Goal: Transaction & Acquisition: Purchase product/service

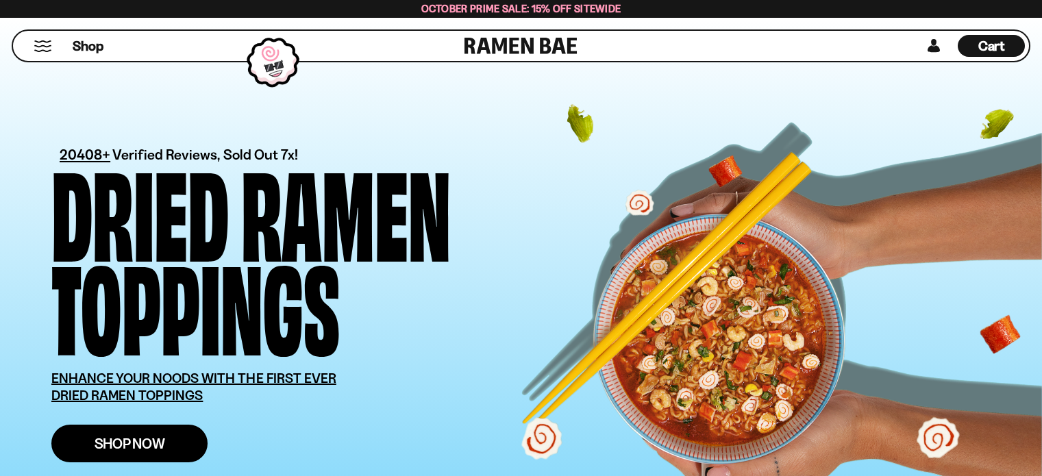
scroll to position [182, 0]
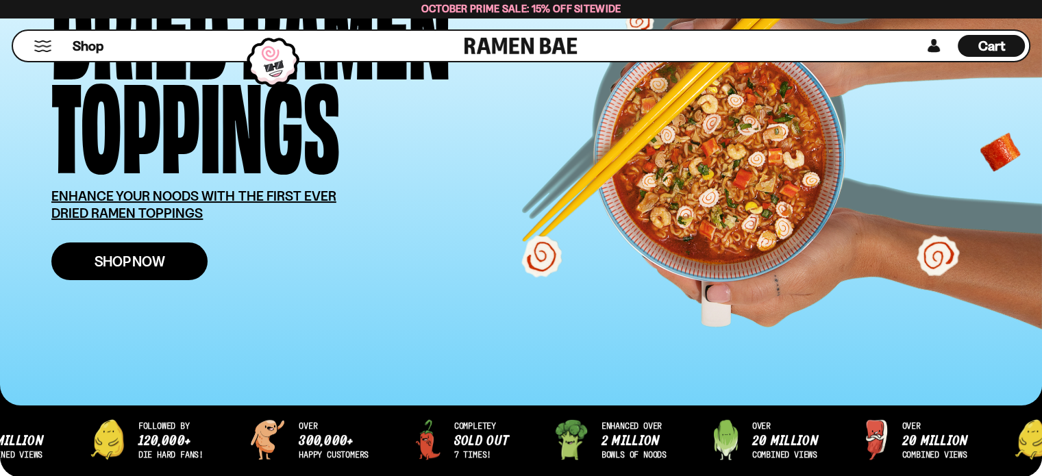
click at [126, 262] on span "Shop Now" at bounding box center [130, 261] width 71 height 14
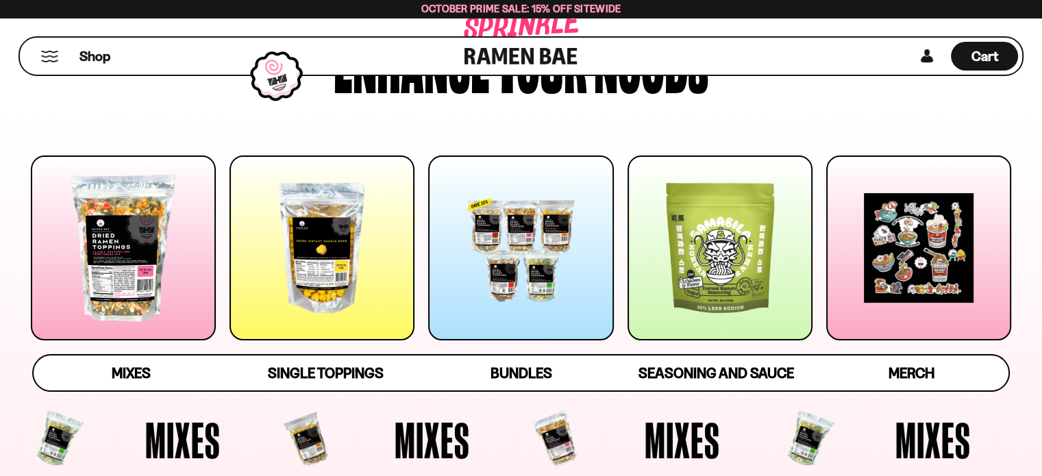
scroll to position [137, 0]
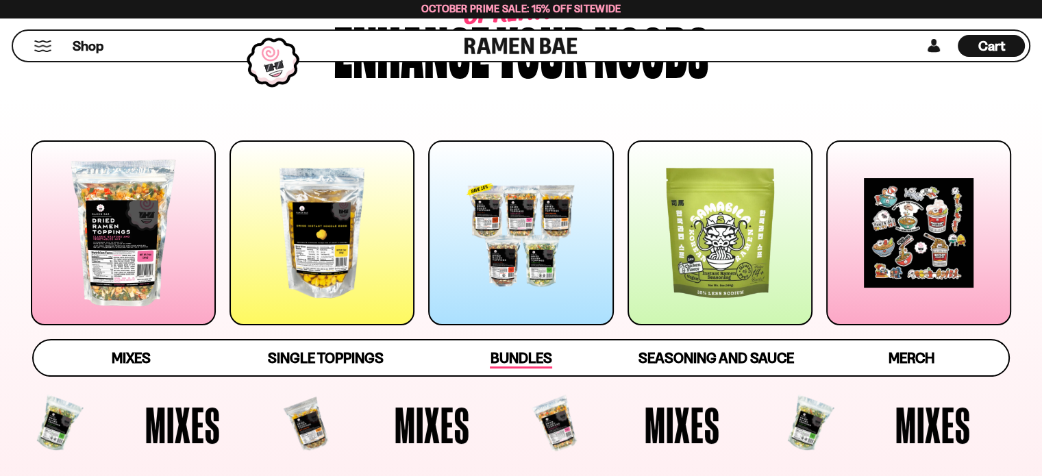
click at [515, 353] on span "Bundles" at bounding box center [521, 358] width 62 height 19
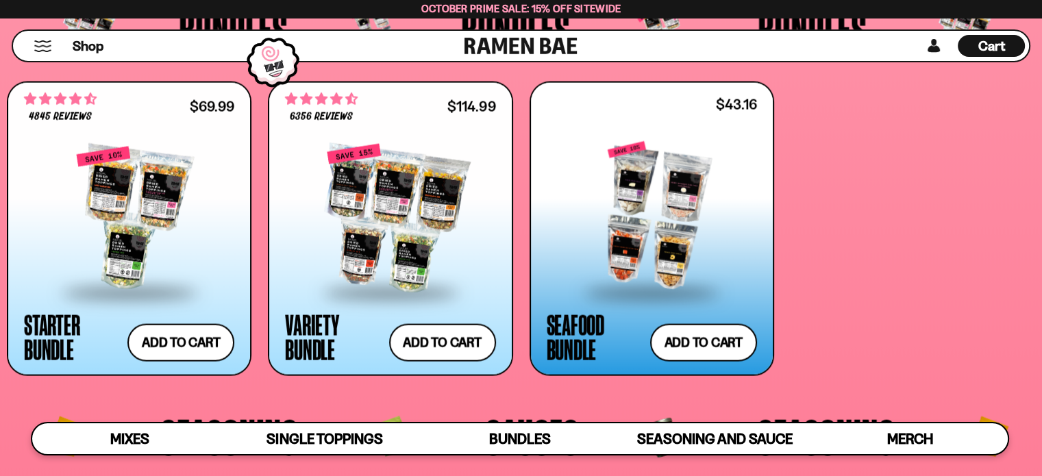
scroll to position [2878, 0]
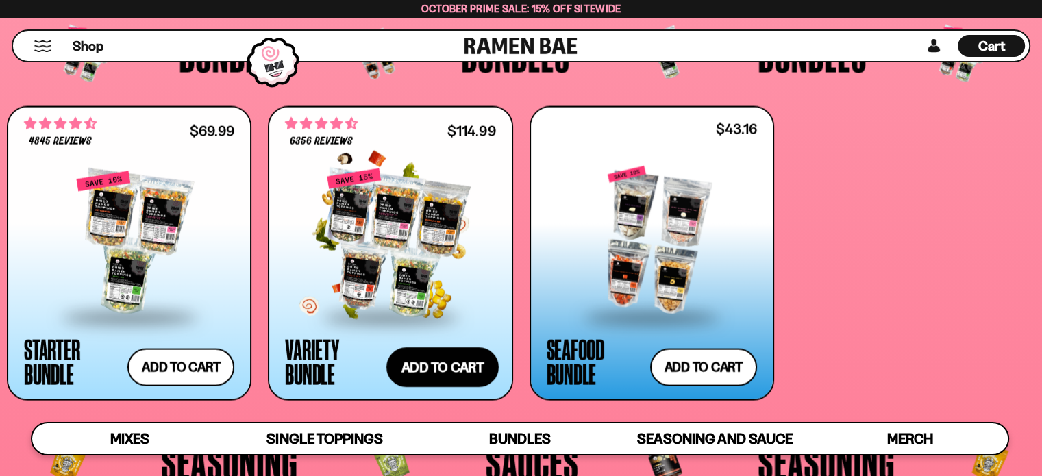
click at [449, 366] on button "Add to cart Add ― Regular price $114.99 Regular price $135.95 USD Sale price $1…" at bounding box center [442, 368] width 112 height 40
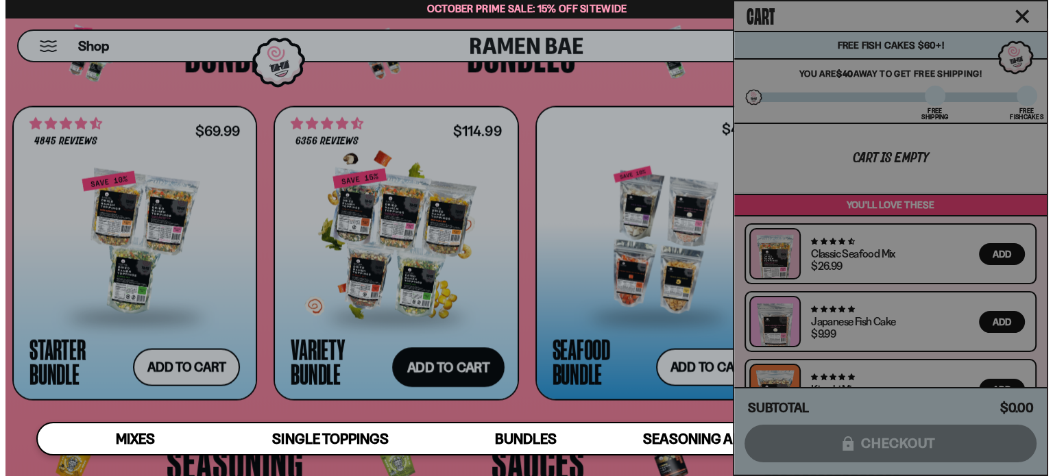
scroll to position [2886, 0]
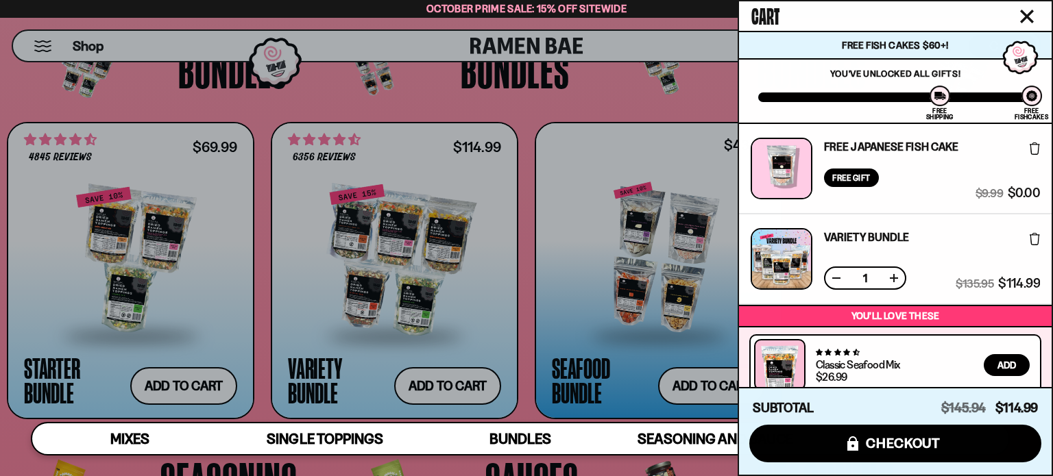
click at [1035, 238] on icon at bounding box center [1034, 239] width 10 height 12
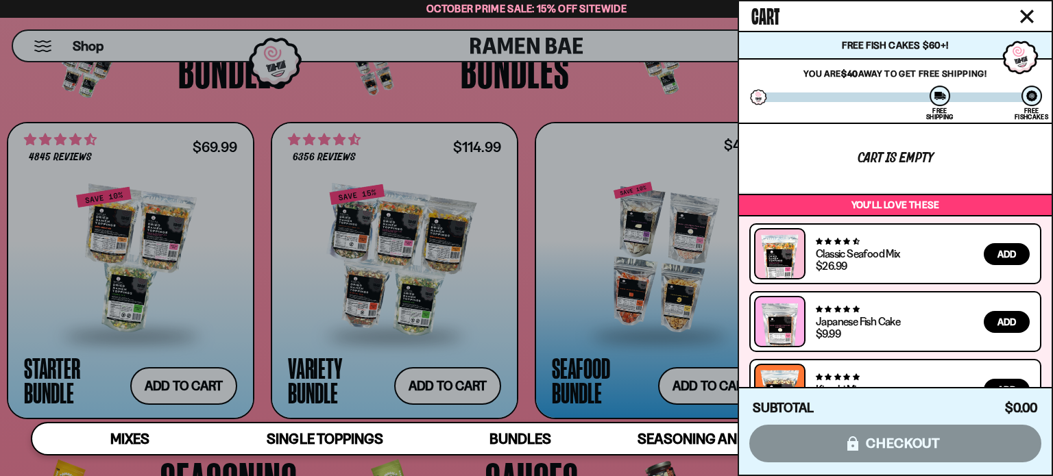
click at [692, 389] on div at bounding box center [526, 238] width 1053 height 476
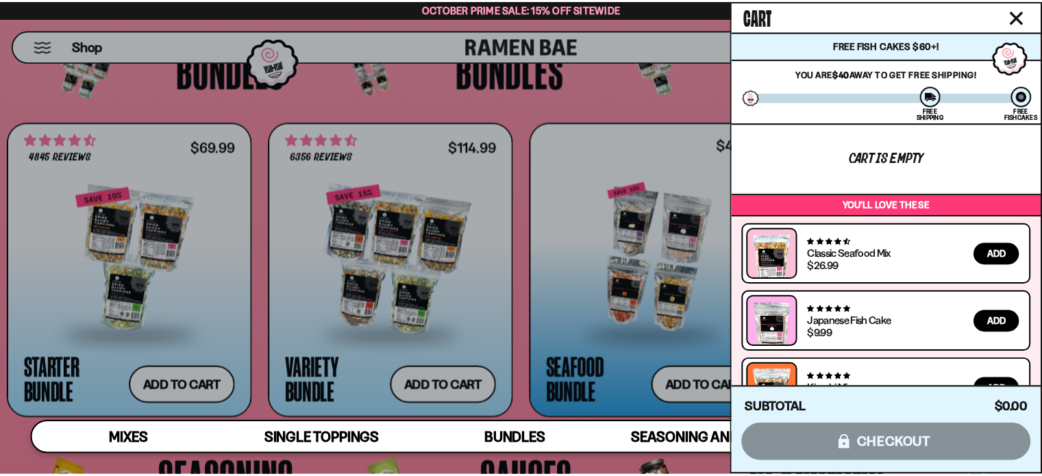
scroll to position [2866, 0]
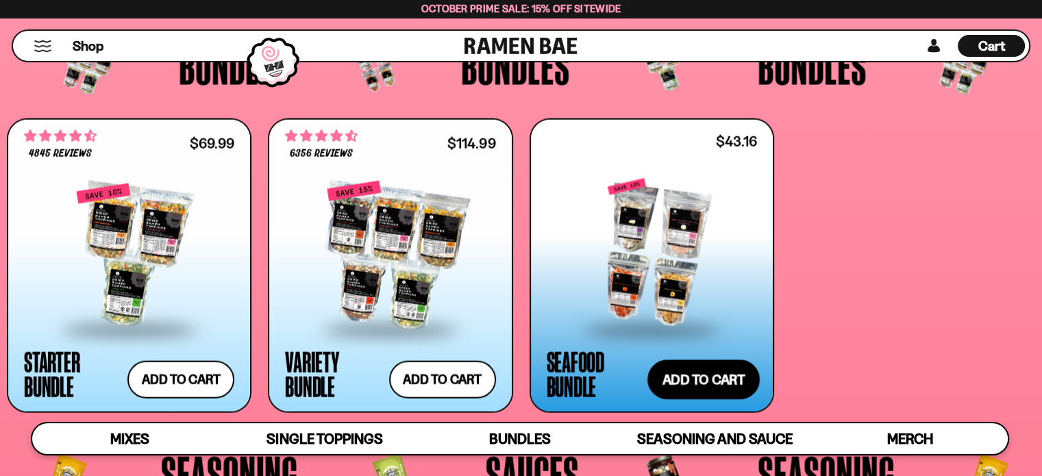
click at [718, 374] on button "Add to cart Add ― Regular price $43.16 Regular price $47.96 USD Sale price $43.…" at bounding box center [704, 380] width 112 height 40
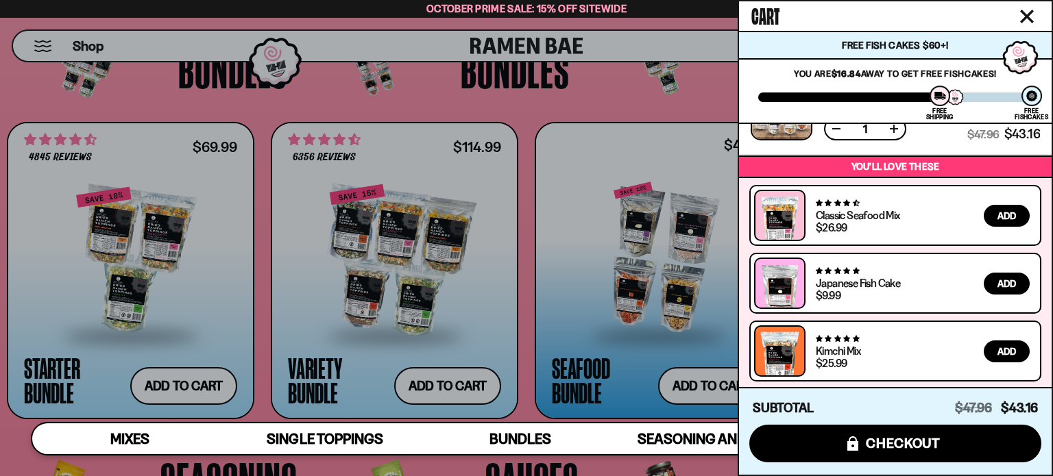
scroll to position [0, 0]
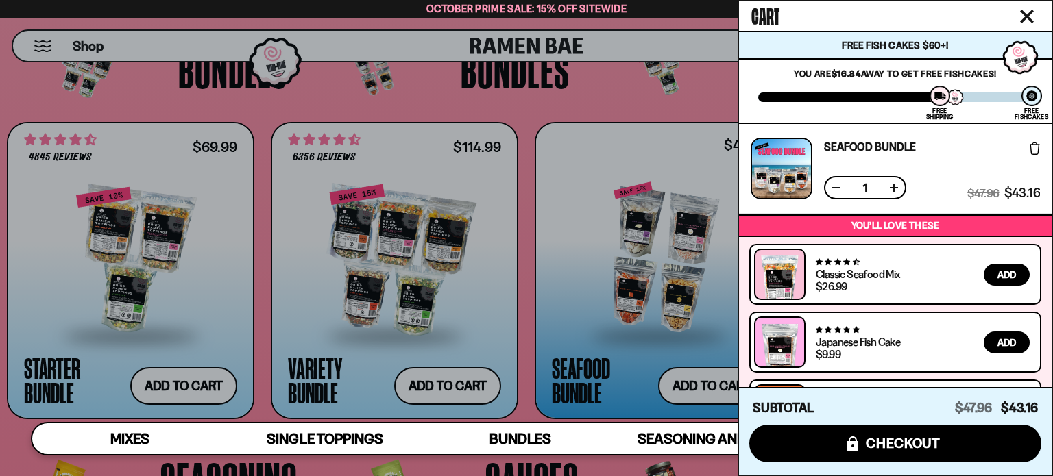
click at [894, 183] on button at bounding box center [894, 188] width 14 height 14
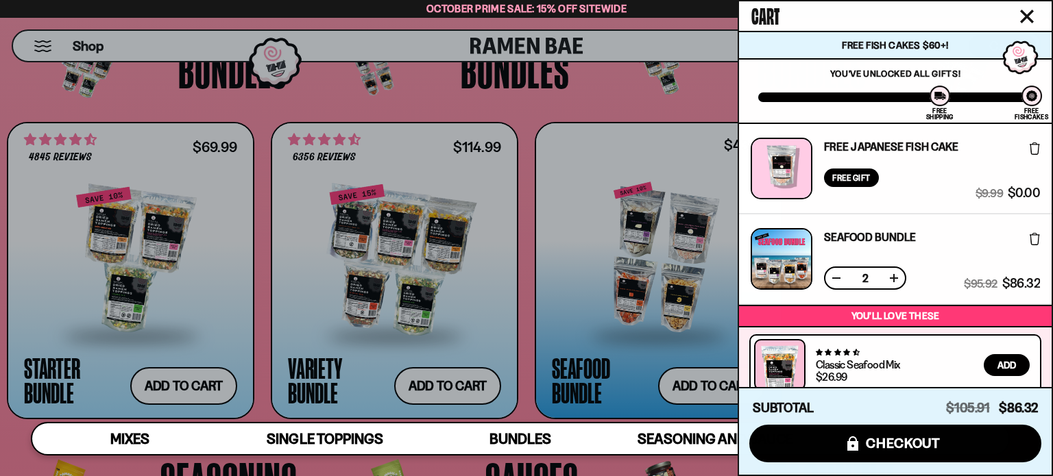
click at [836, 276] on button at bounding box center [836, 278] width 14 height 14
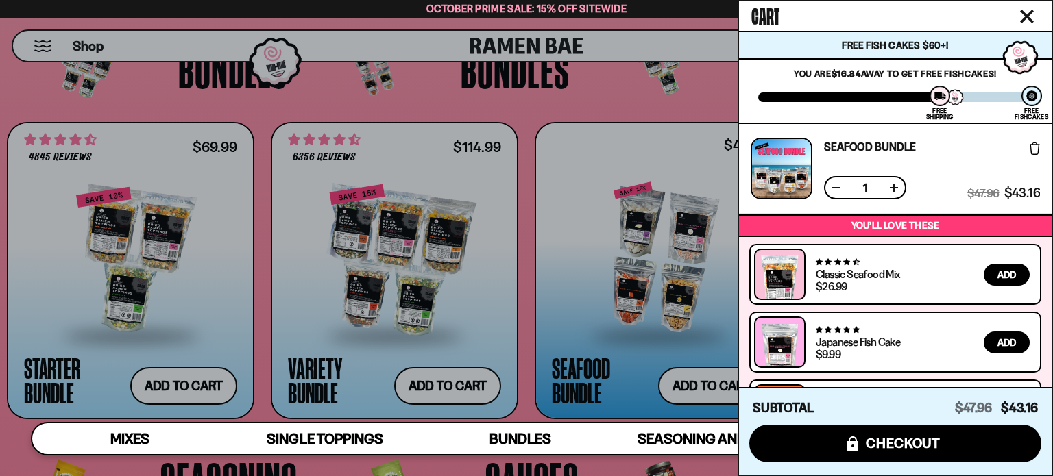
scroll to position [59, 0]
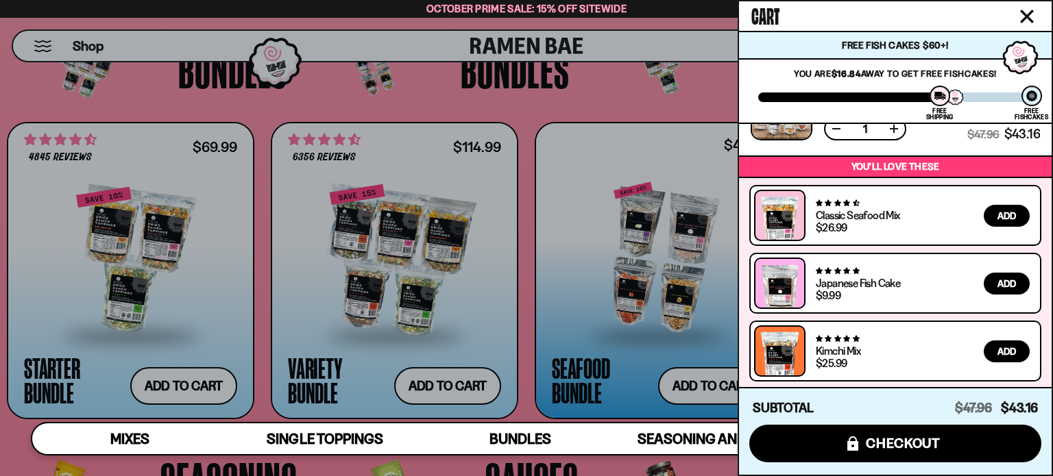
click at [1025, 10] on icon "Close cart" at bounding box center [1027, 17] width 14 height 14
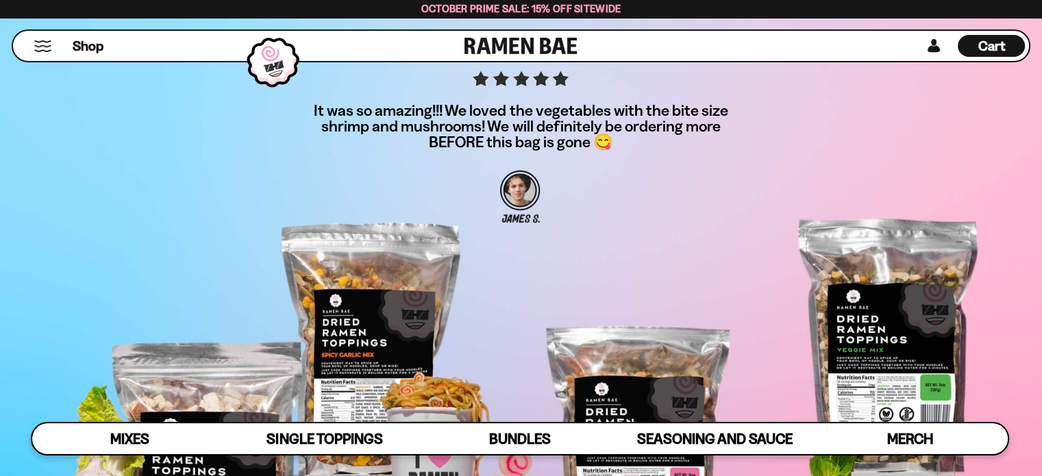
scroll to position [4282, 0]
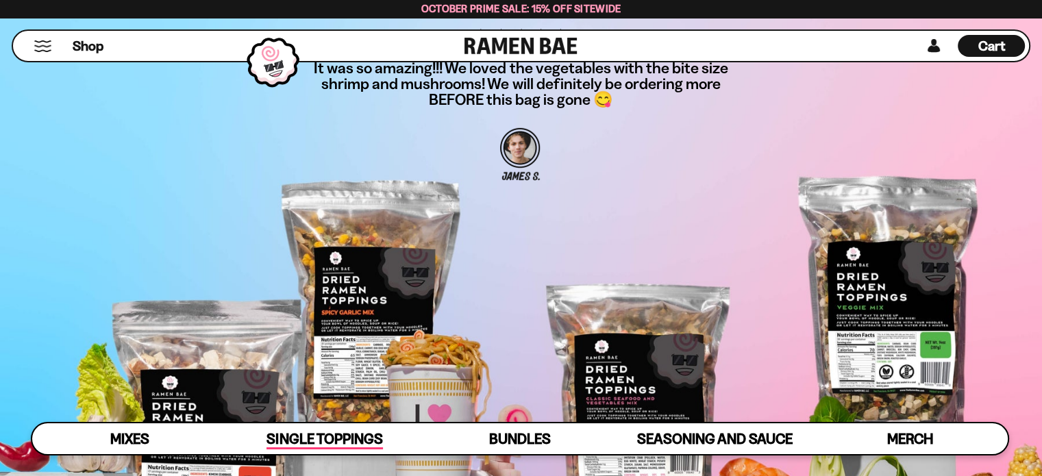
click at [307, 439] on span "Single Toppings" at bounding box center [325, 439] width 116 height 19
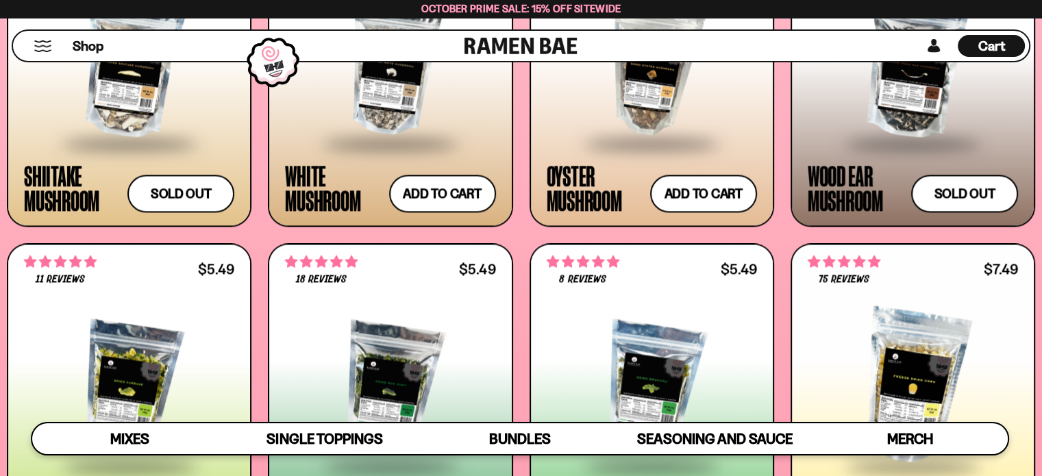
scroll to position [2094, 0]
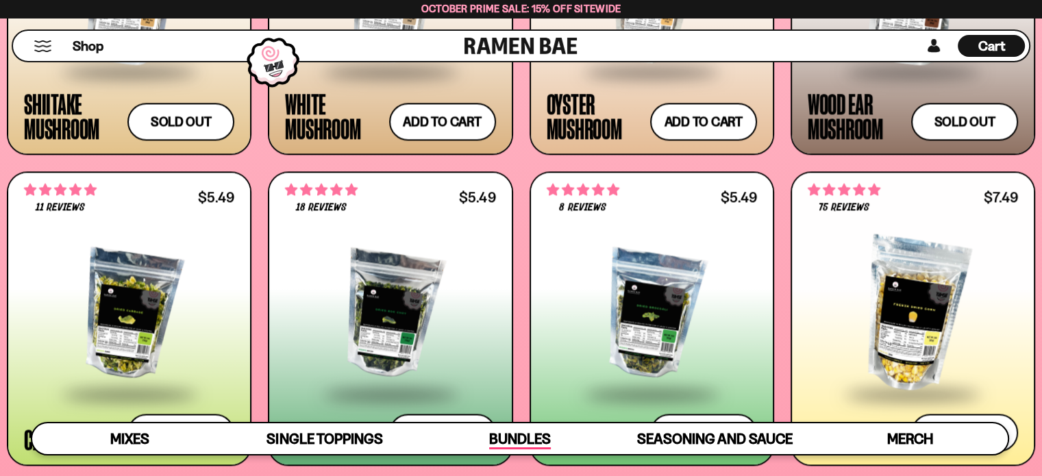
click at [528, 434] on span "Bundles" at bounding box center [520, 439] width 62 height 19
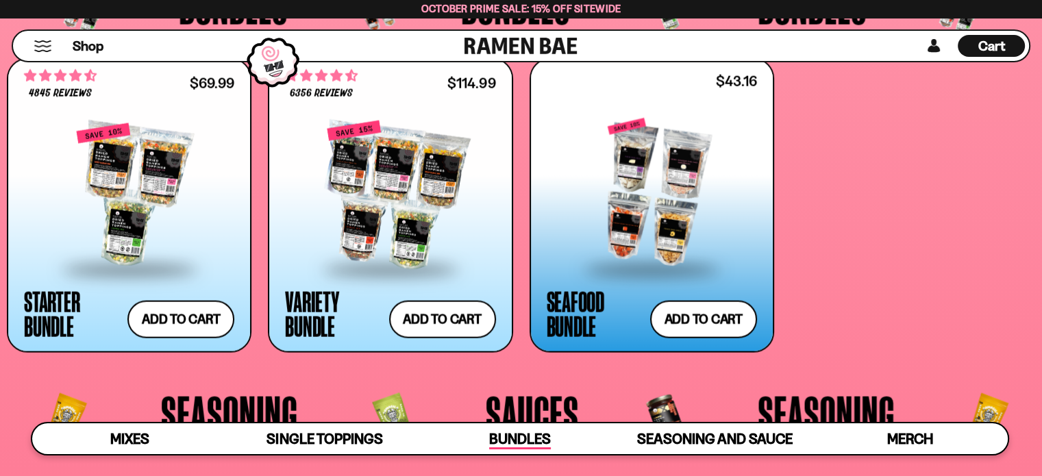
scroll to position [2970, 0]
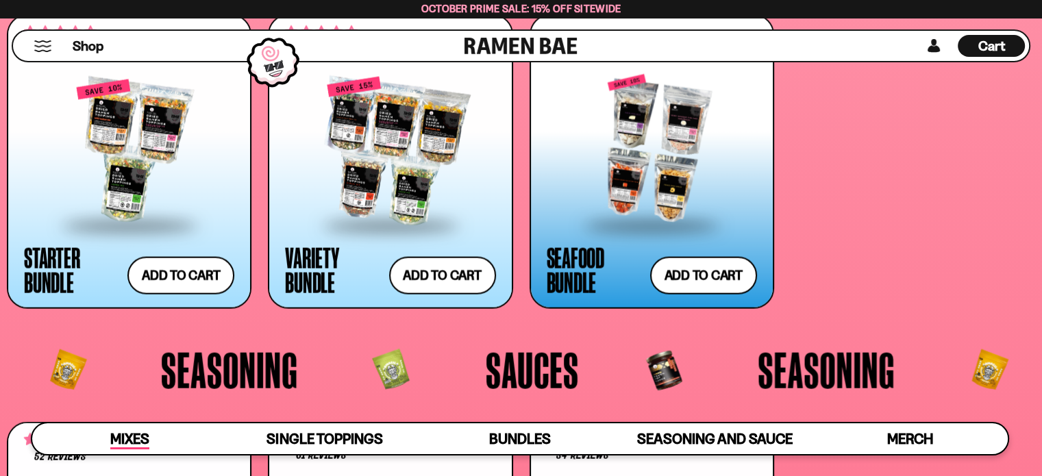
click at [118, 435] on span "Mixes" at bounding box center [129, 439] width 39 height 19
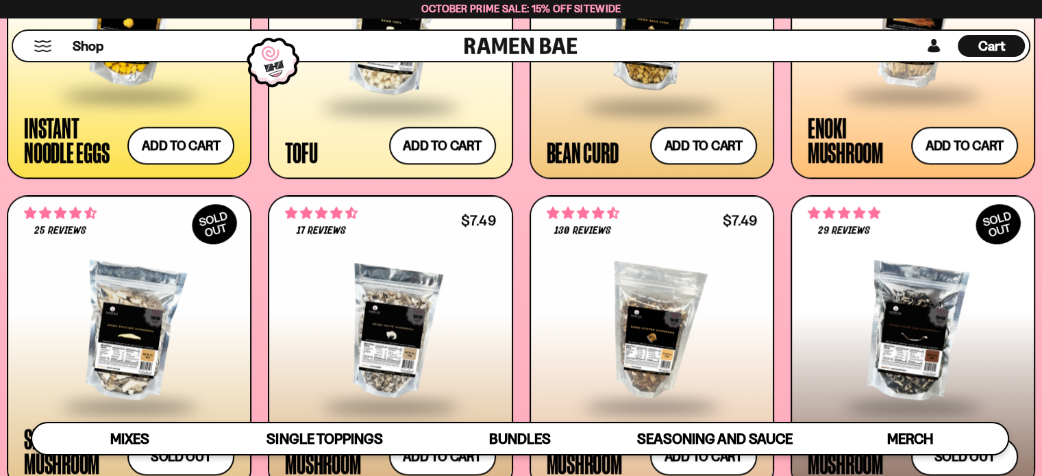
scroll to position [1742, 0]
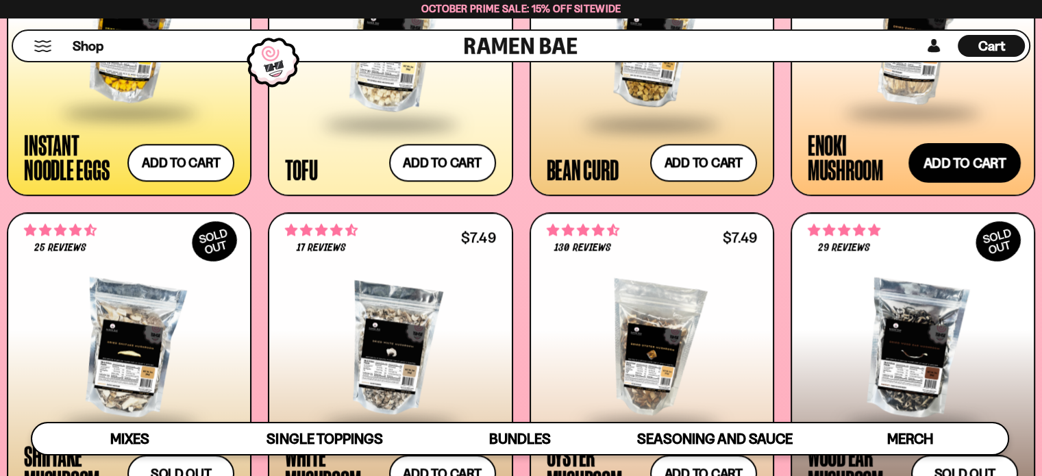
click at [955, 160] on button "Add to cart Add ― Regular price $7.49 Regular price Sale price $7.49 Unit price…" at bounding box center [965, 163] width 112 height 40
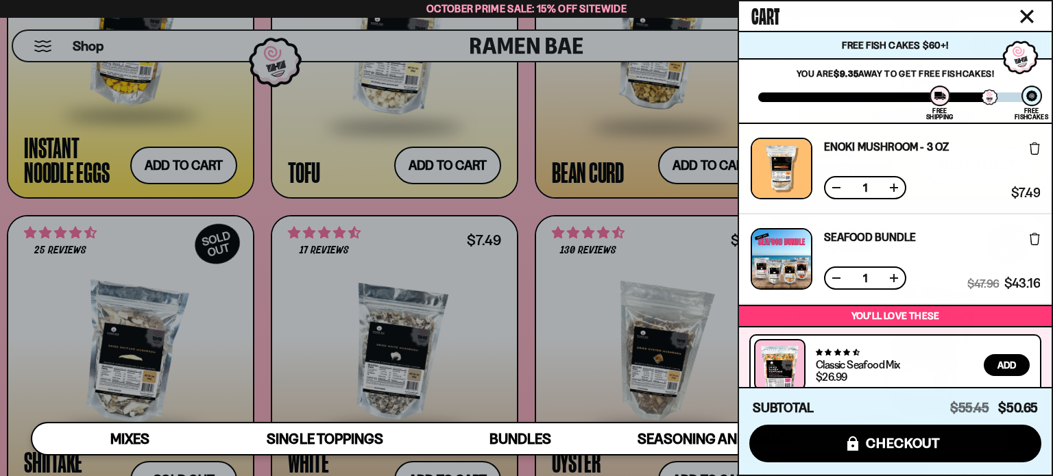
scroll to position [136, 0]
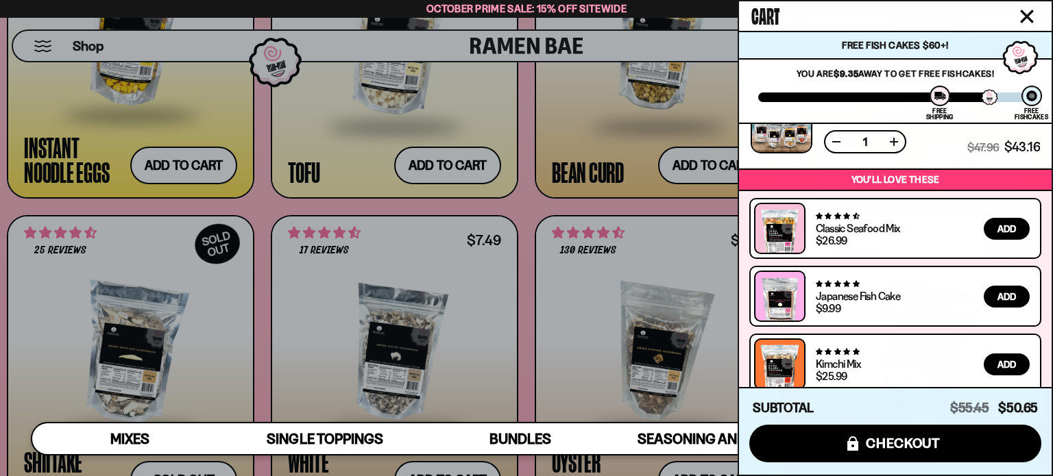
click at [615, 132] on div at bounding box center [526, 238] width 1053 height 476
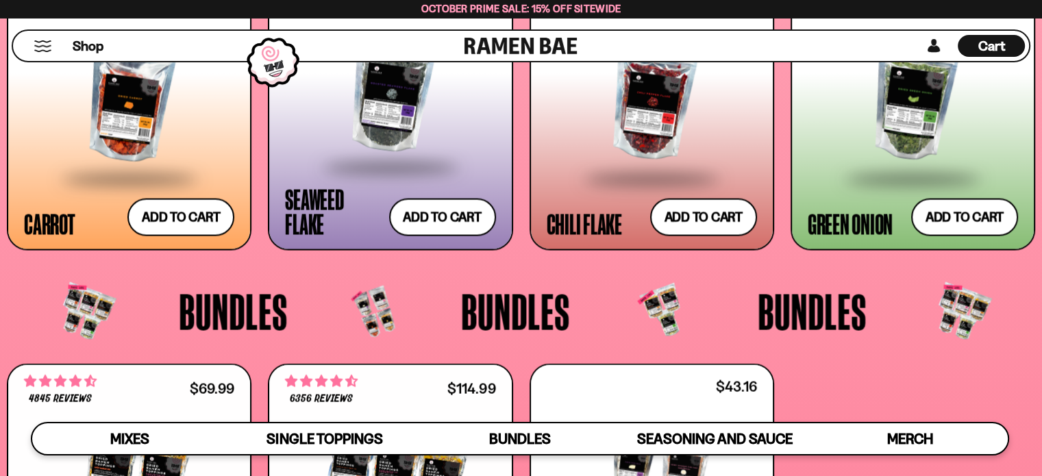
scroll to position [2518, 0]
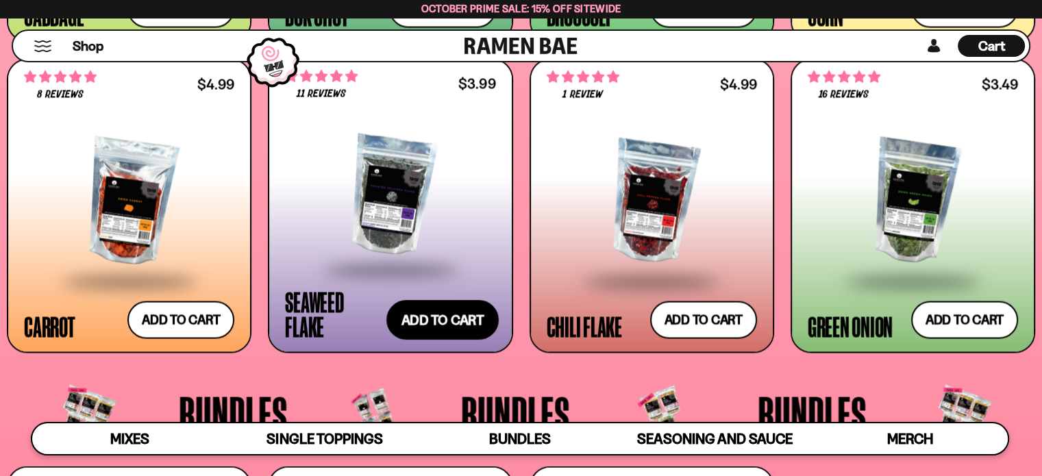
click at [458, 321] on button "Add to cart Add ― Regular price $3.99 Regular price Sale price $3.99 Unit price…" at bounding box center [442, 320] width 112 height 40
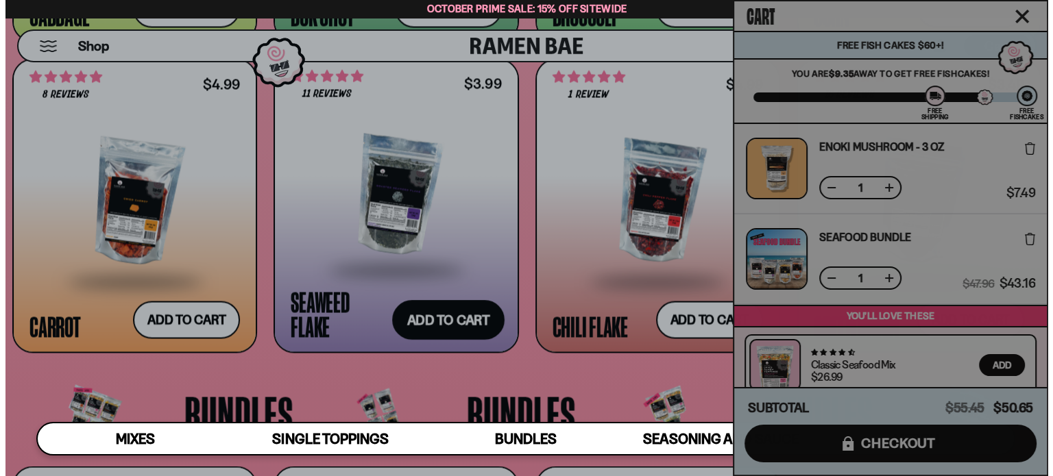
scroll to position [2537, 0]
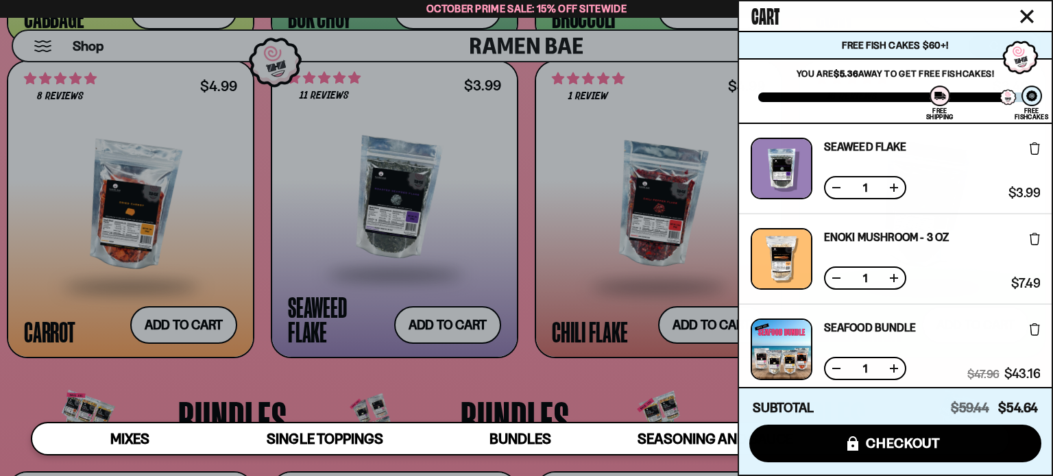
click at [1031, 15] on icon "Close cart" at bounding box center [1027, 17] width 14 height 14
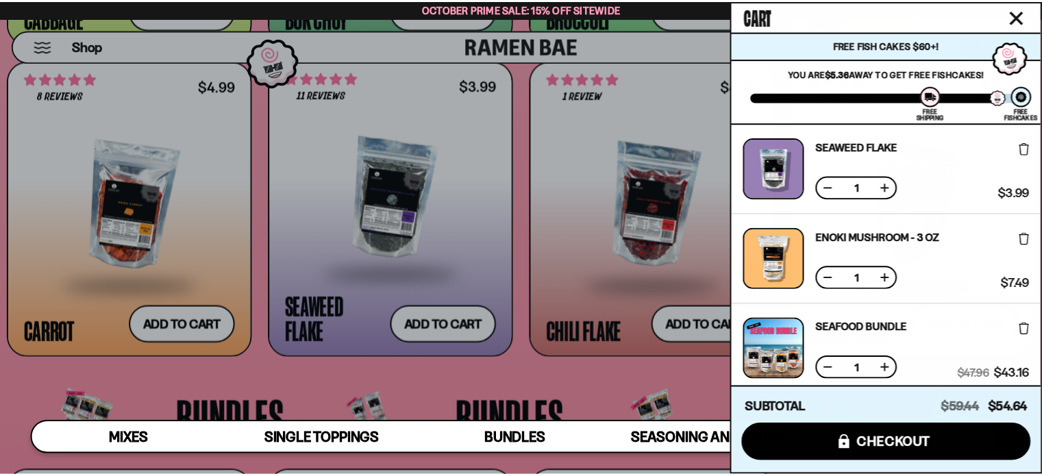
scroll to position [2519, 0]
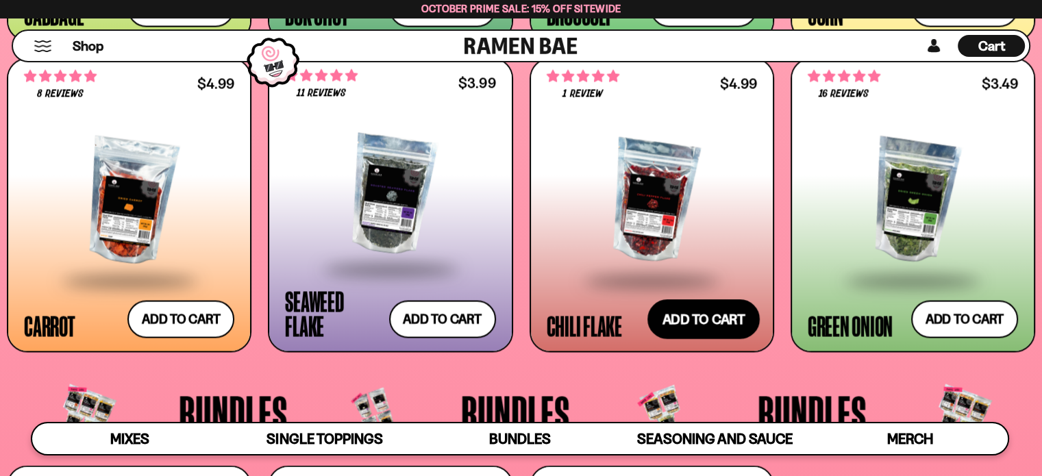
click at [690, 322] on button "Add to cart Add ― Regular price $4.99 Regular price Sale price $4.99 Unit price…" at bounding box center [704, 319] width 112 height 40
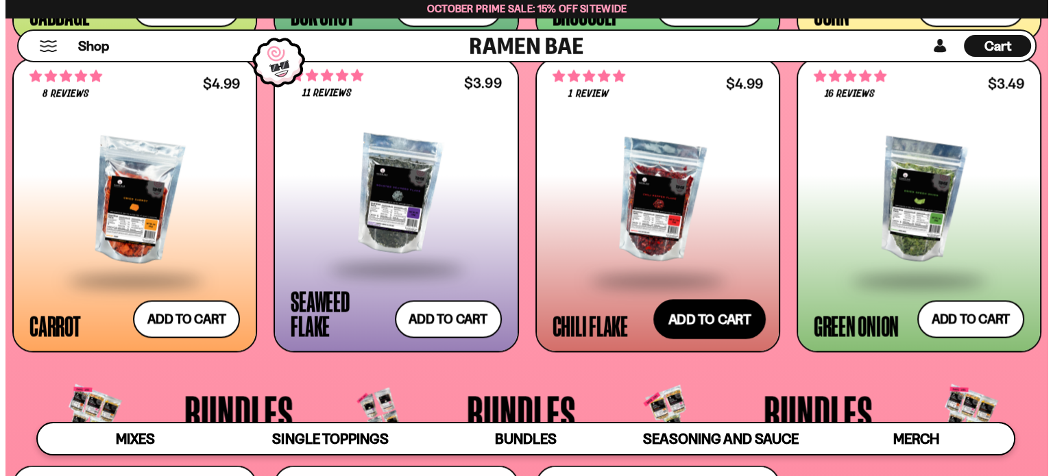
scroll to position [2537, 0]
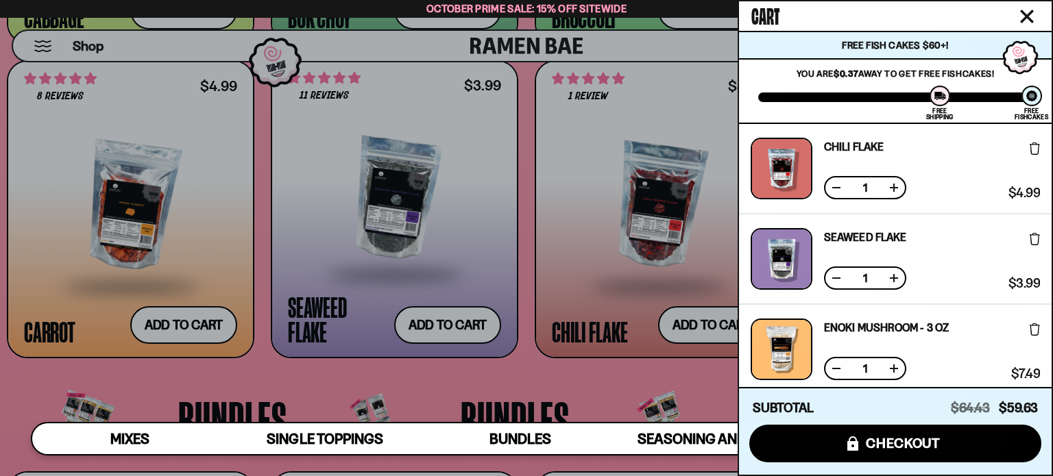
click at [629, 282] on div at bounding box center [526, 238] width 1053 height 476
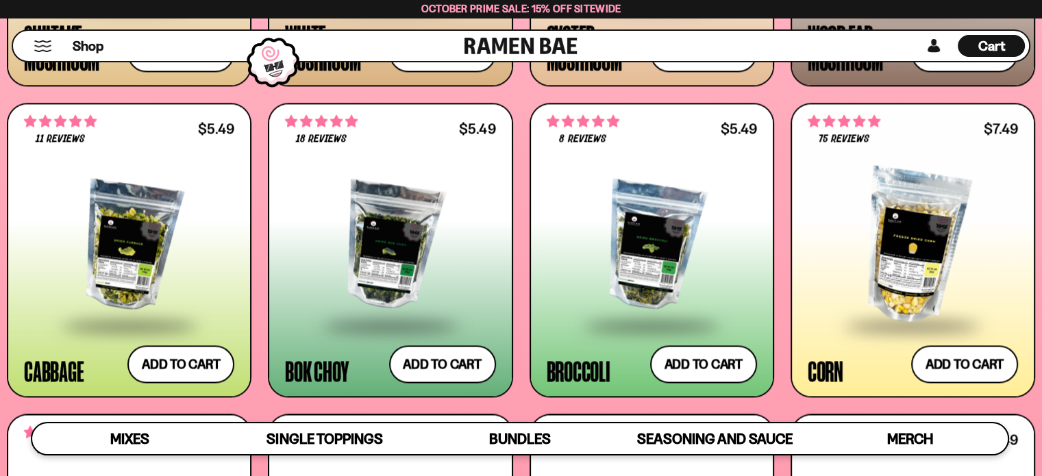
scroll to position [2154, 0]
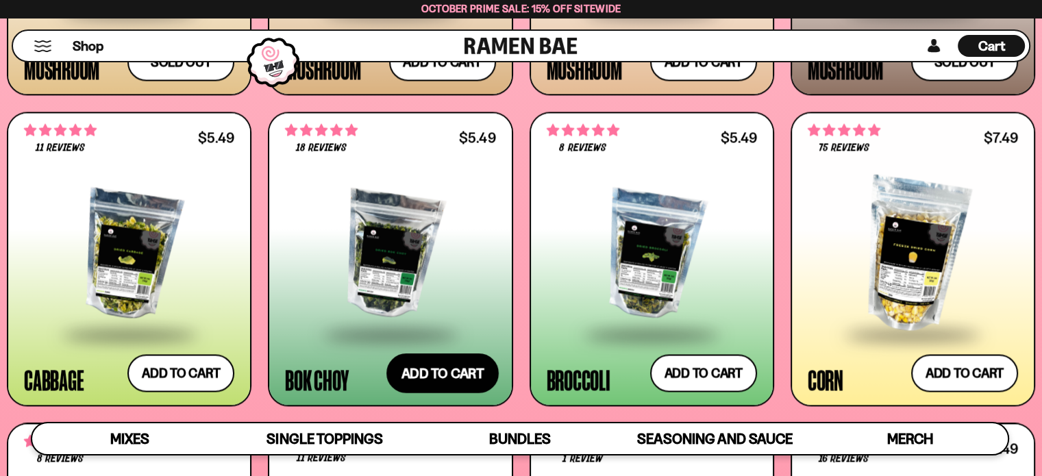
click at [432, 379] on button "Add to cart Add ― Regular price $5.49 Regular price Sale price $5.49 Unit price…" at bounding box center [442, 374] width 112 height 40
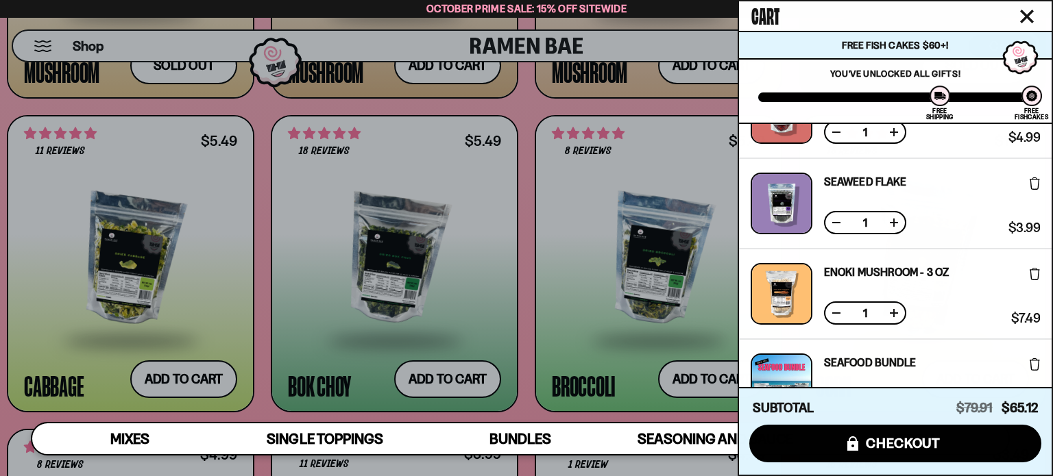
scroll to position [0, 0]
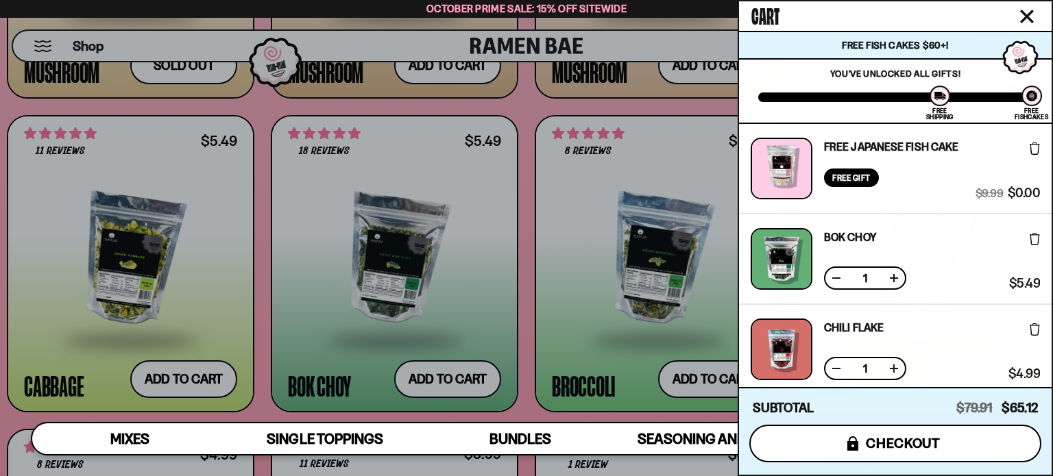
click at [891, 438] on span "checkout" at bounding box center [902, 443] width 75 height 15
